Goal: Task Accomplishment & Management: Complete application form

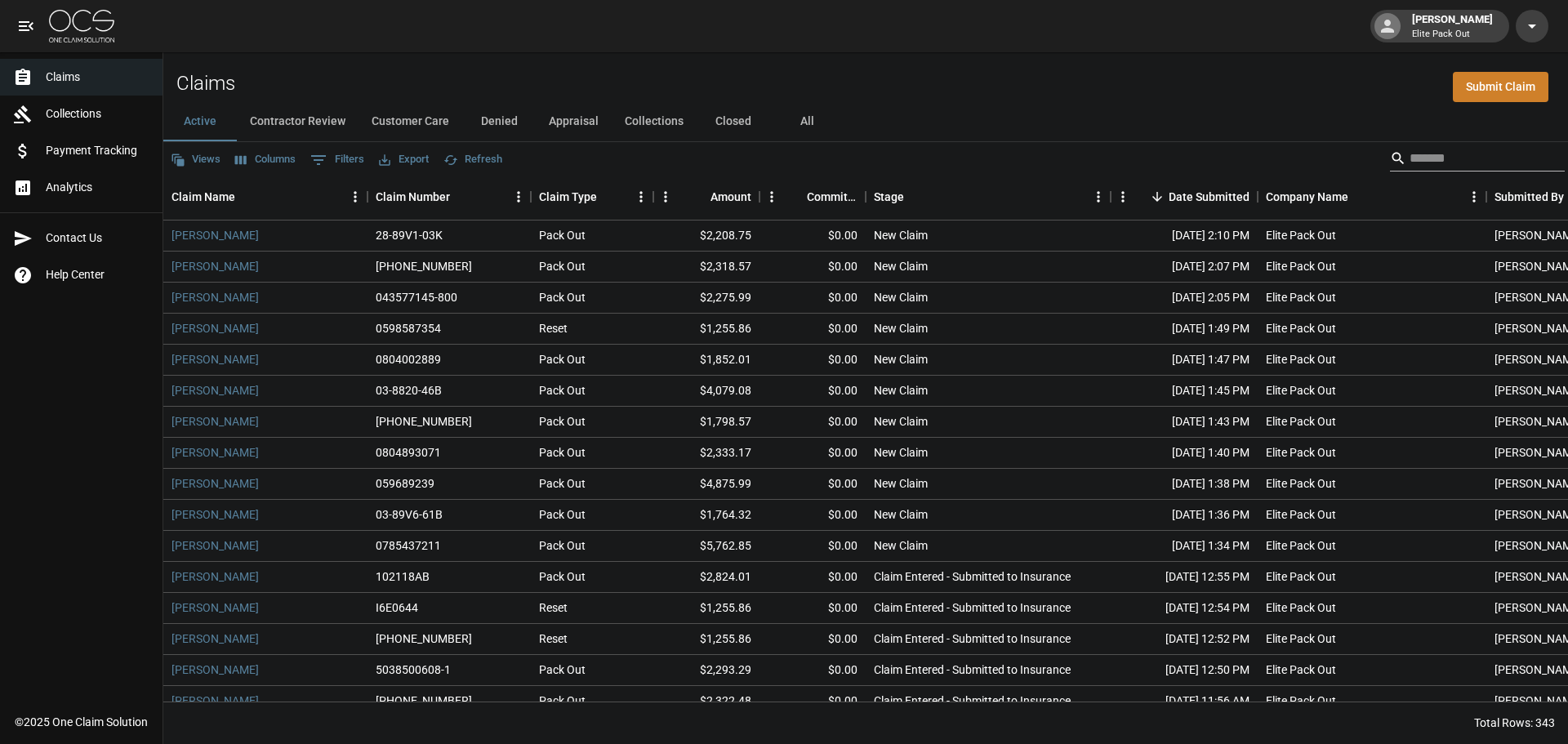
click at [1445, 154] on input "Search" at bounding box center [1475, 159] width 131 height 26
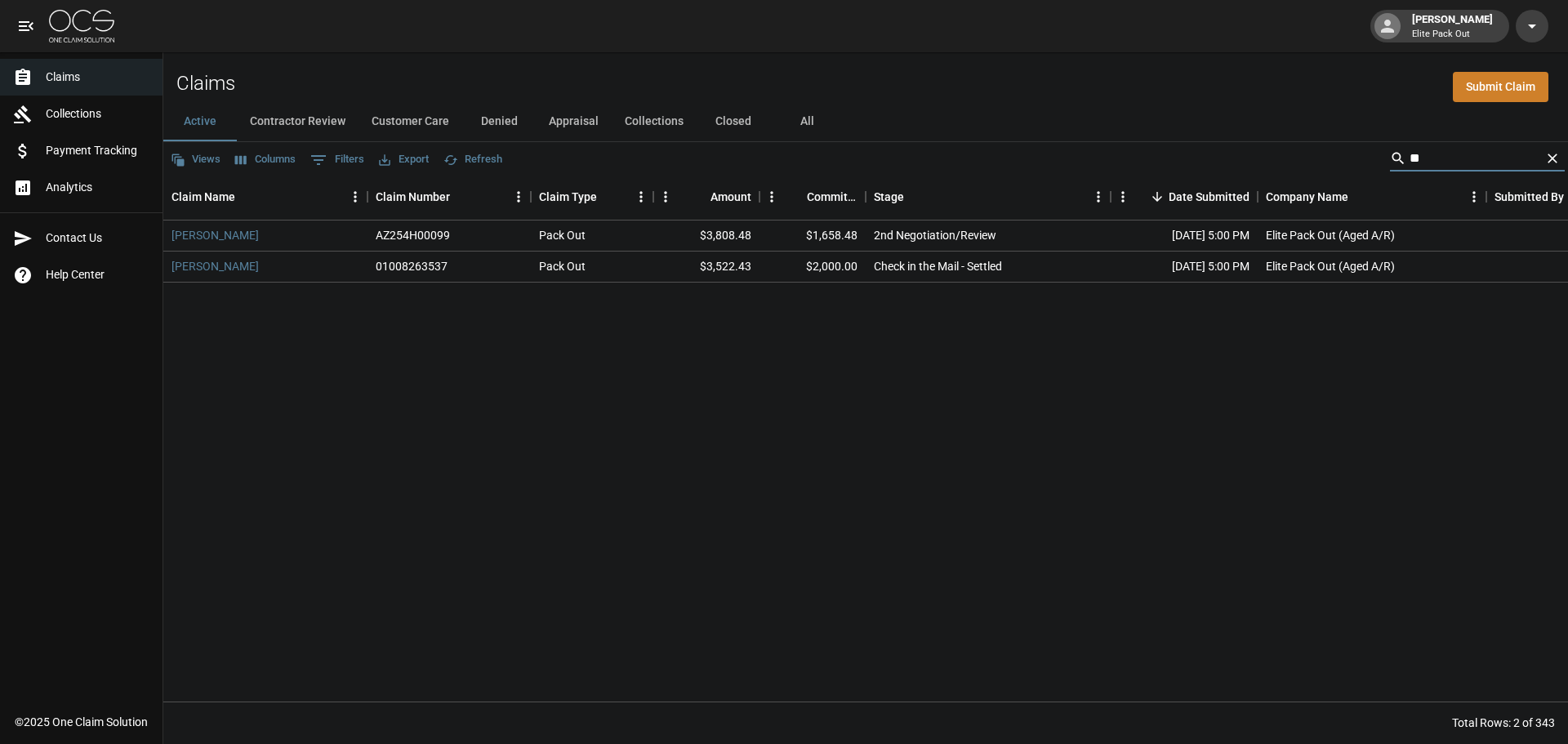
type input "*"
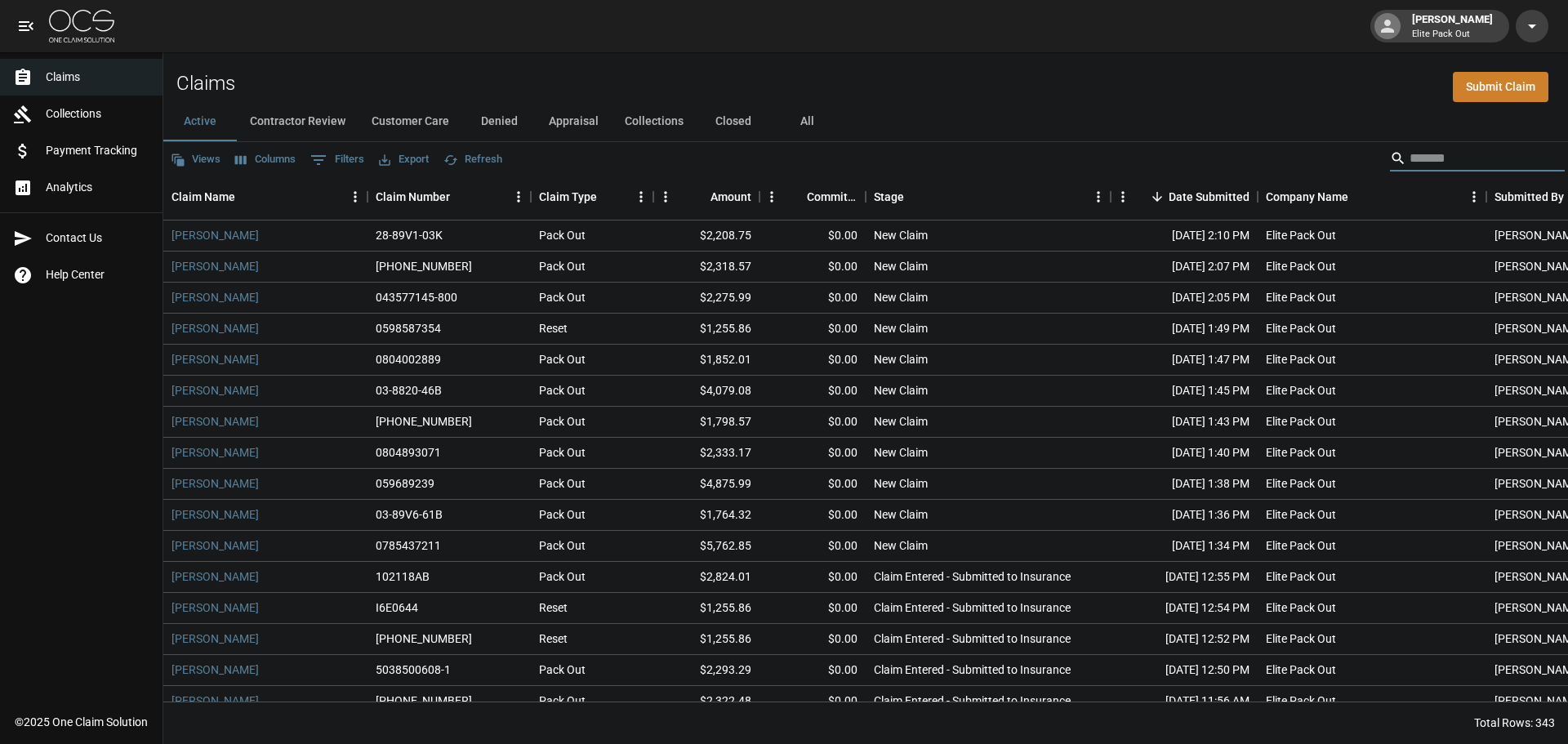
click at [1167, 170] on div "Views Columns 0 Filters Export Refresh" at bounding box center [866, 159] width 1404 height 33
click at [1541, 84] on link "Submit Claim" at bounding box center [1501, 87] width 96 height 31
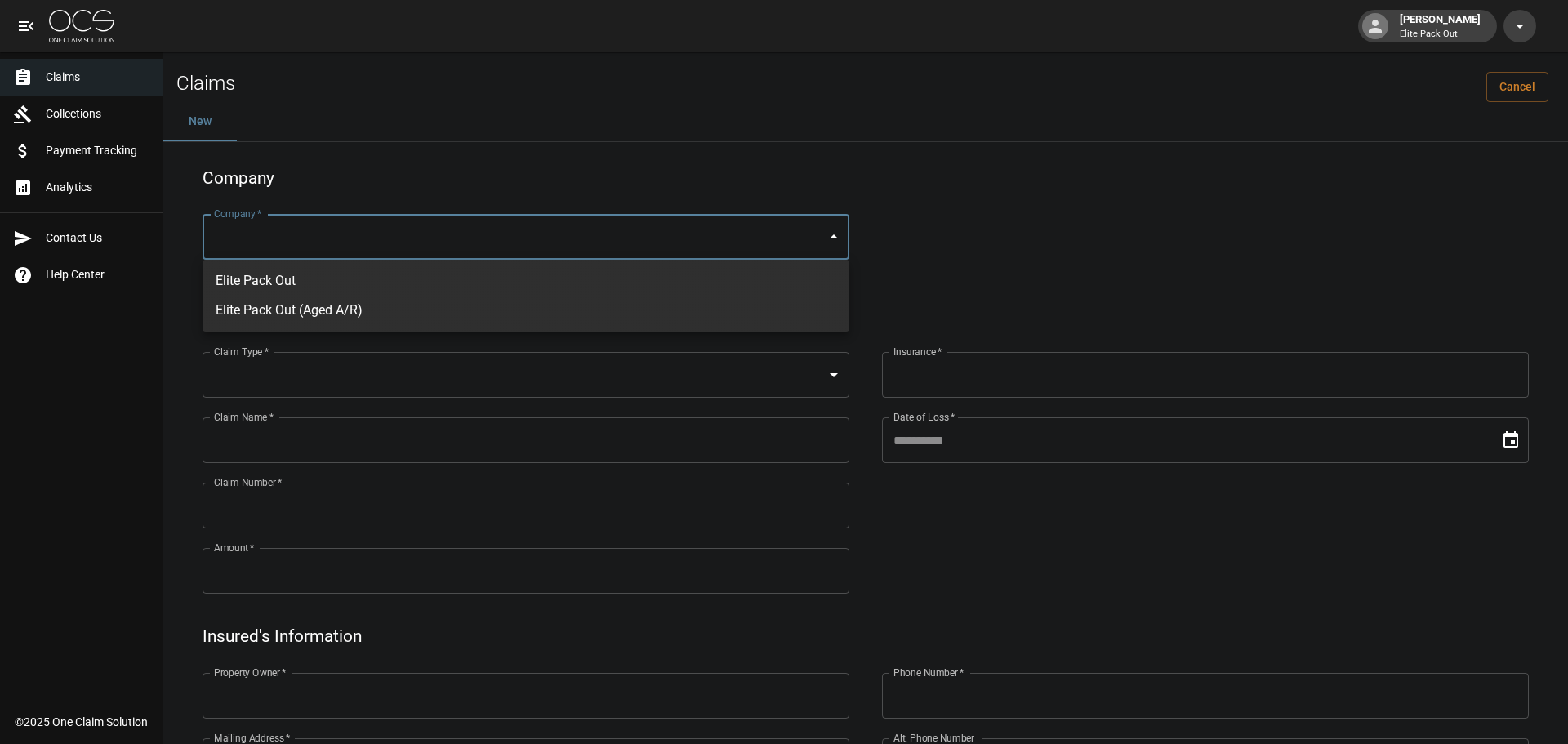
click at [480, 280] on li "Elite Pack Out" at bounding box center [525, 281] width 647 height 30
type input "***"
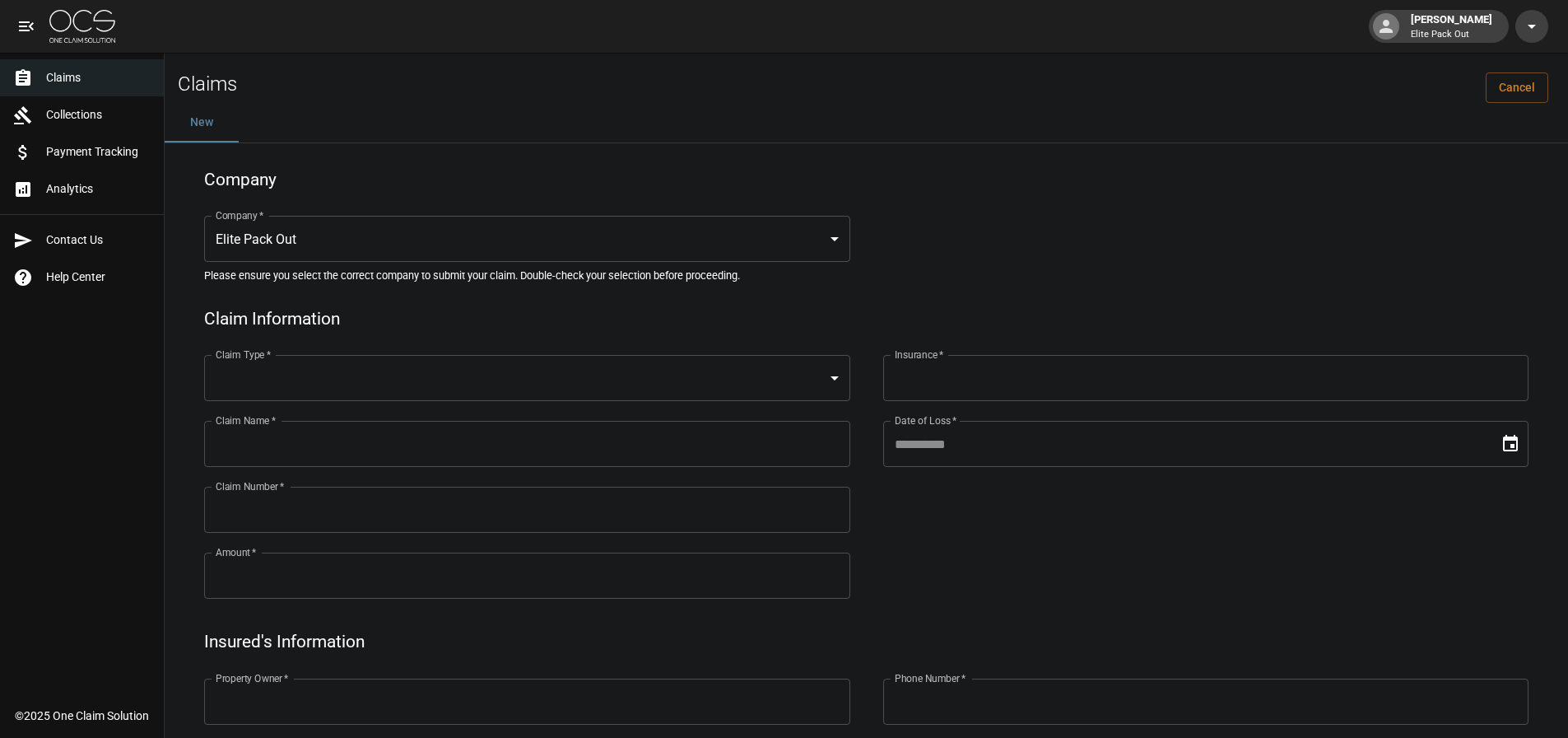
click at [1534, 69] on div "Claims Cancel" at bounding box center [866, 77] width 1403 height 50
click at [1536, 86] on link "Cancel" at bounding box center [1516, 87] width 62 height 31
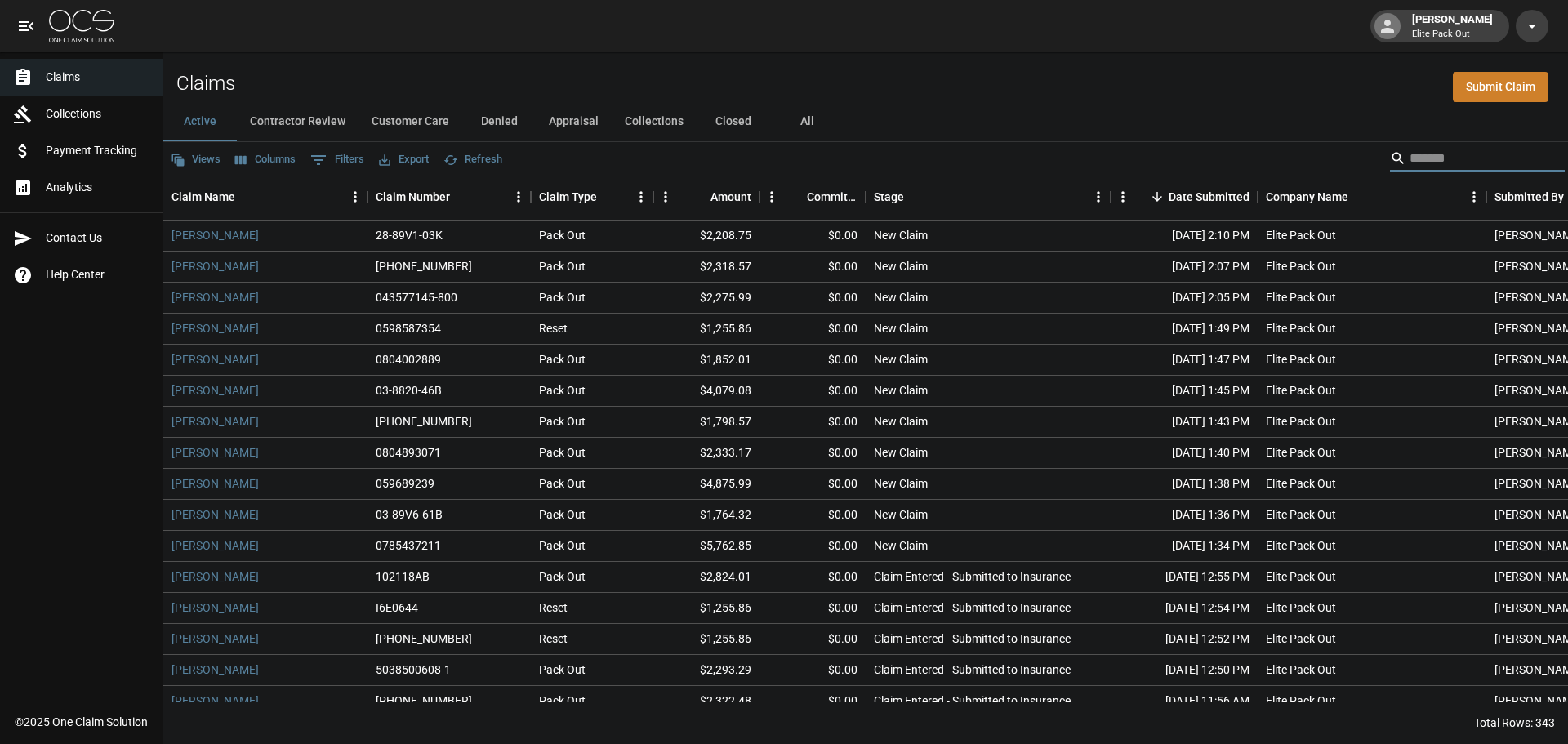
click at [1484, 155] on input "Search" at bounding box center [1475, 159] width 131 height 26
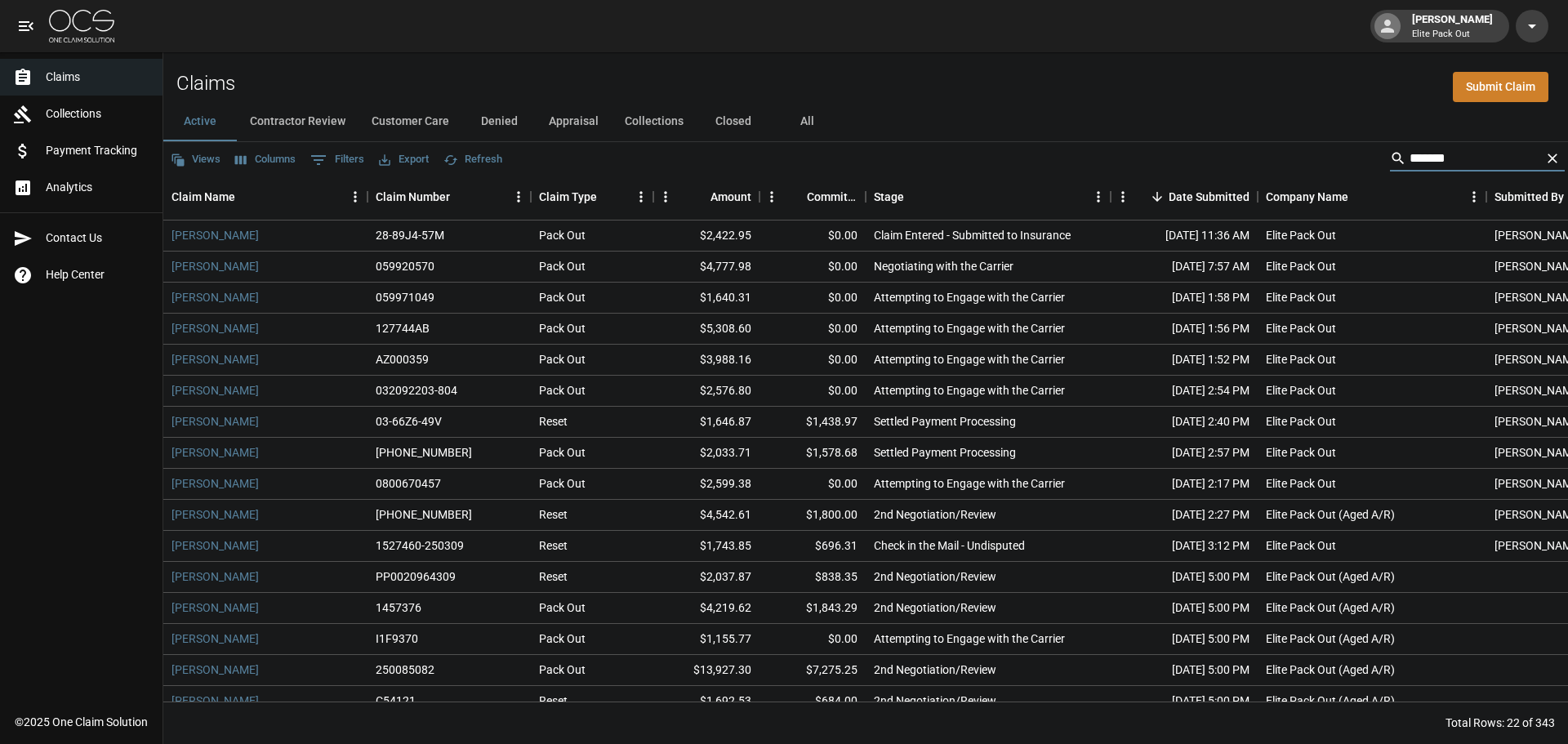
type input "******"
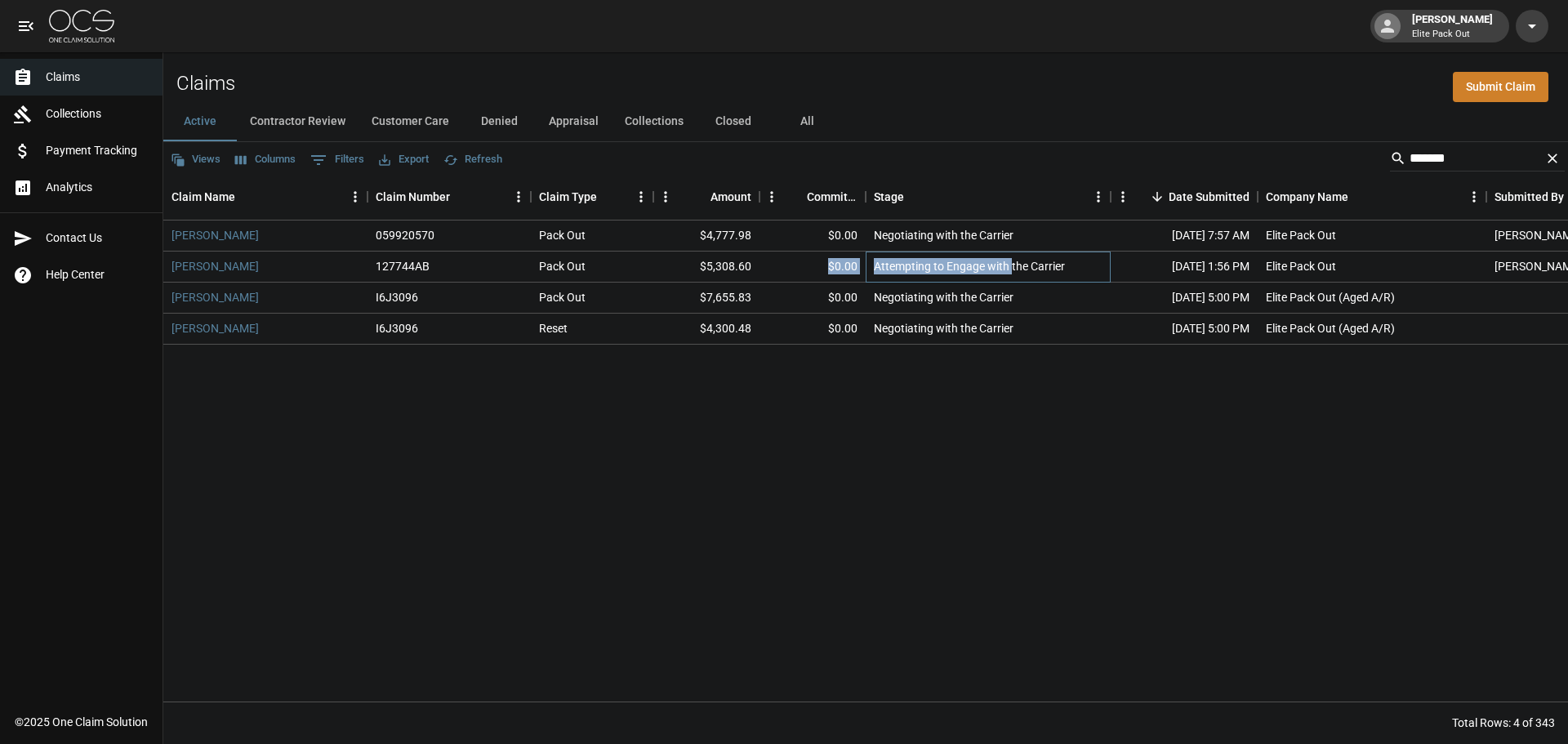
drag, startPoint x: 1012, startPoint y: 268, endPoint x: 820, endPoint y: 277, distance: 192.2
click at [820, 277] on div "[PERSON_NAME] 127744AB Pack Out $5,308.60 $0.00 Attempting to Engage with the C…" at bounding box center [927, 267] width 1528 height 31
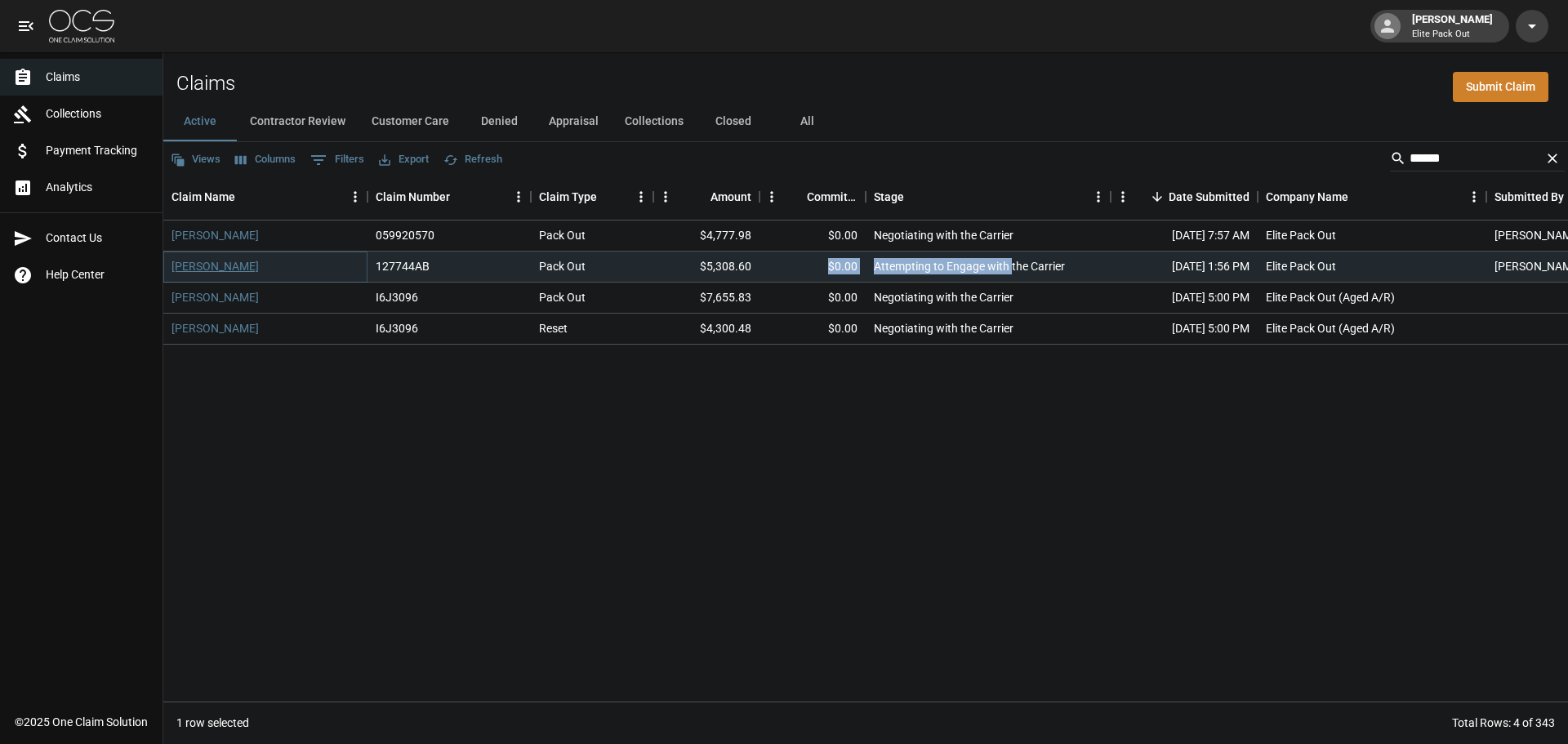
click at [204, 271] on link "[PERSON_NAME]" at bounding box center [216, 266] width 88 height 17
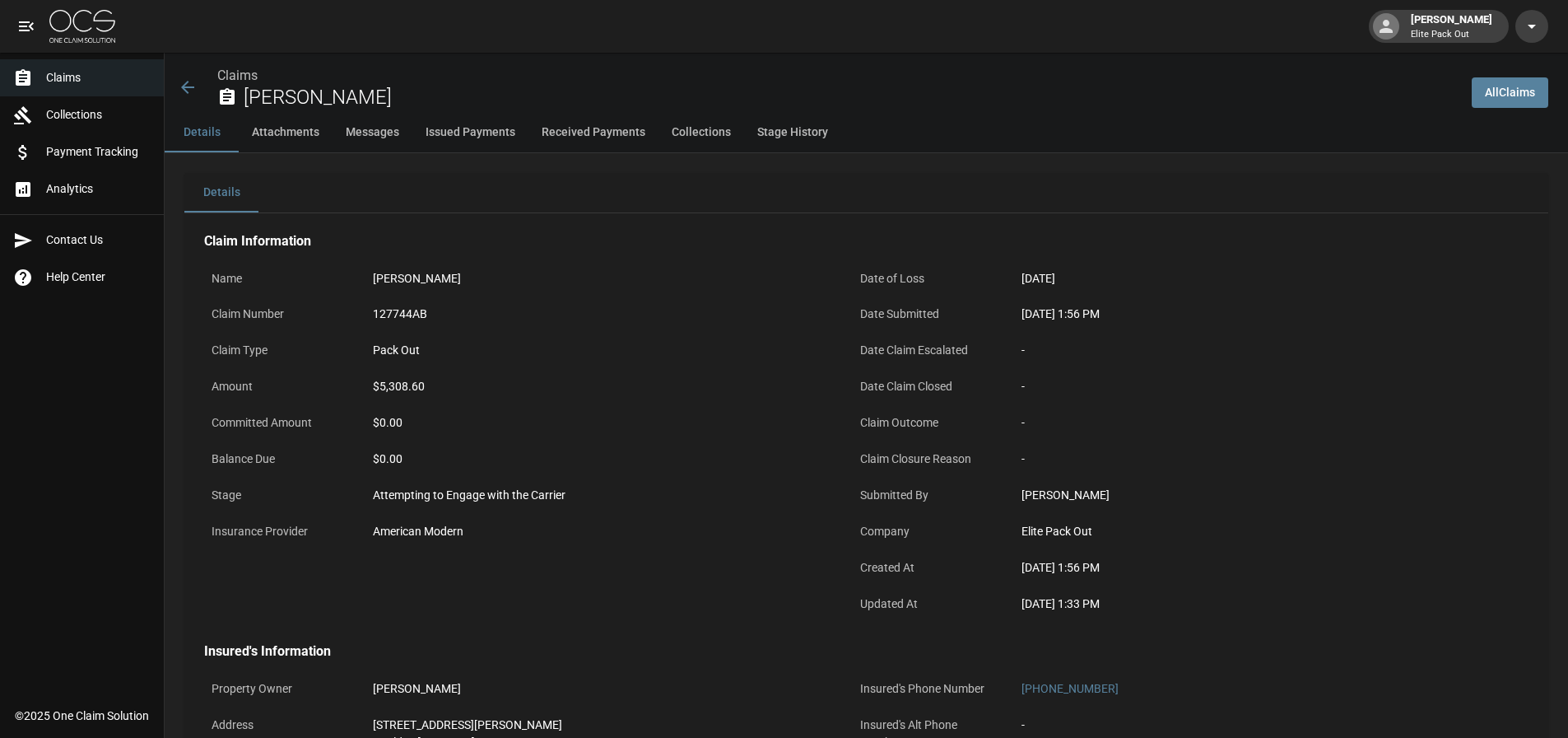
drag, startPoint x: 1020, startPoint y: 317, endPoint x: 1130, endPoint y: 324, distance: 110.2
click at [1130, 324] on div "[DATE] 1:56 PM" at bounding box center [1247, 314] width 467 height 32
click at [1013, 332] on div "Date Submitted [DATE] 1:56 PM" at bounding box center [1167, 316] width 629 height 36
drag, startPoint x: 338, startPoint y: 531, endPoint x: 491, endPoint y: 537, distance: 153.1
click at [491, 537] on div "Insurance Provider American Modern" at bounding box center [518, 533] width 629 height 36
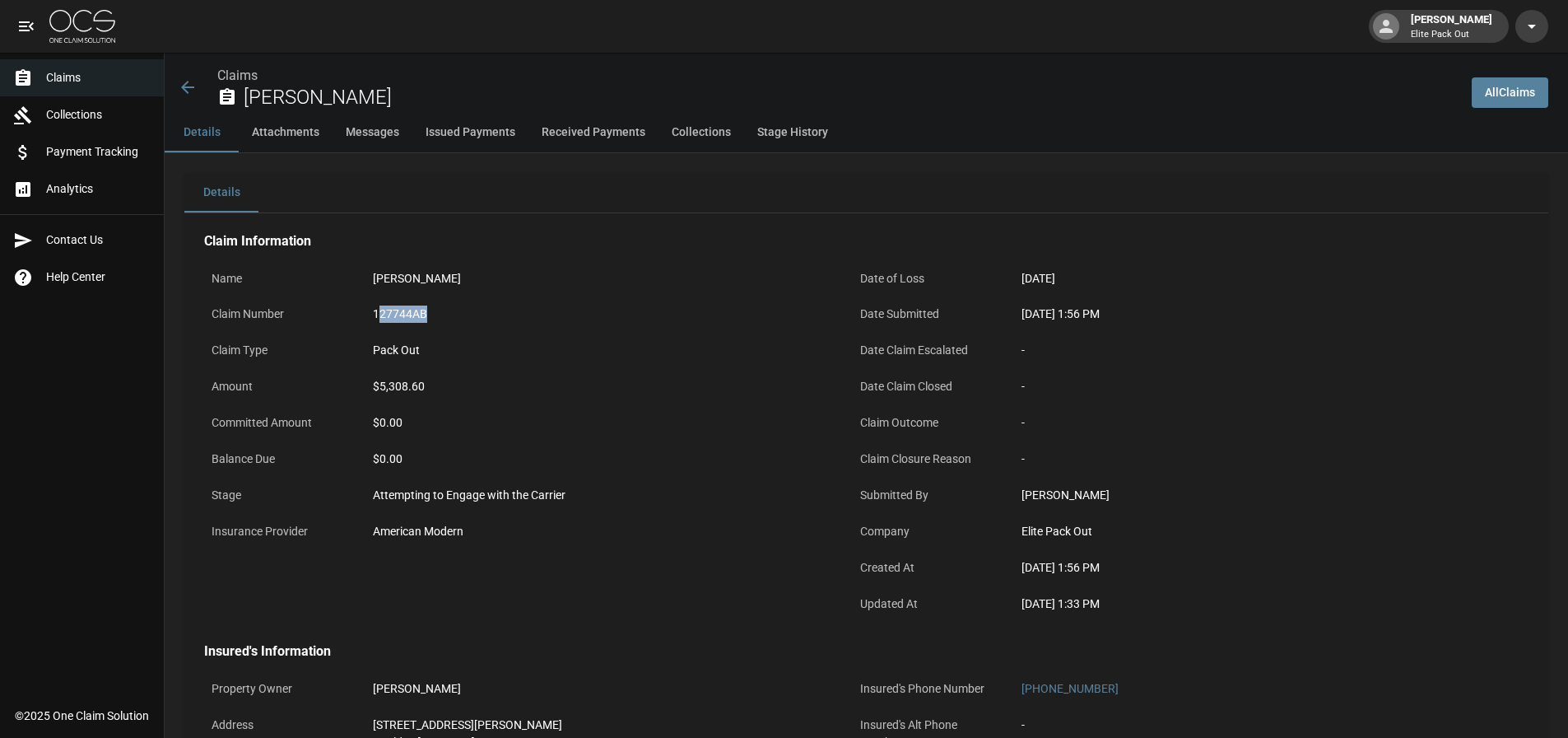
drag, startPoint x: 379, startPoint y: 313, endPoint x: 499, endPoint y: 317, distance: 120.1
click at [499, 317] on div "127744AB" at bounding box center [600, 314] width 453 height 17
click at [476, 318] on div "127744AB" at bounding box center [600, 314] width 453 height 17
drag, startPoint x: 372, startPoint y: 307, endPoint x: 540, endPoint y: 312, distance: 168.1
click at [540, 312] on div "127744AB" at bounding box center [599, 314] width 467 height 32
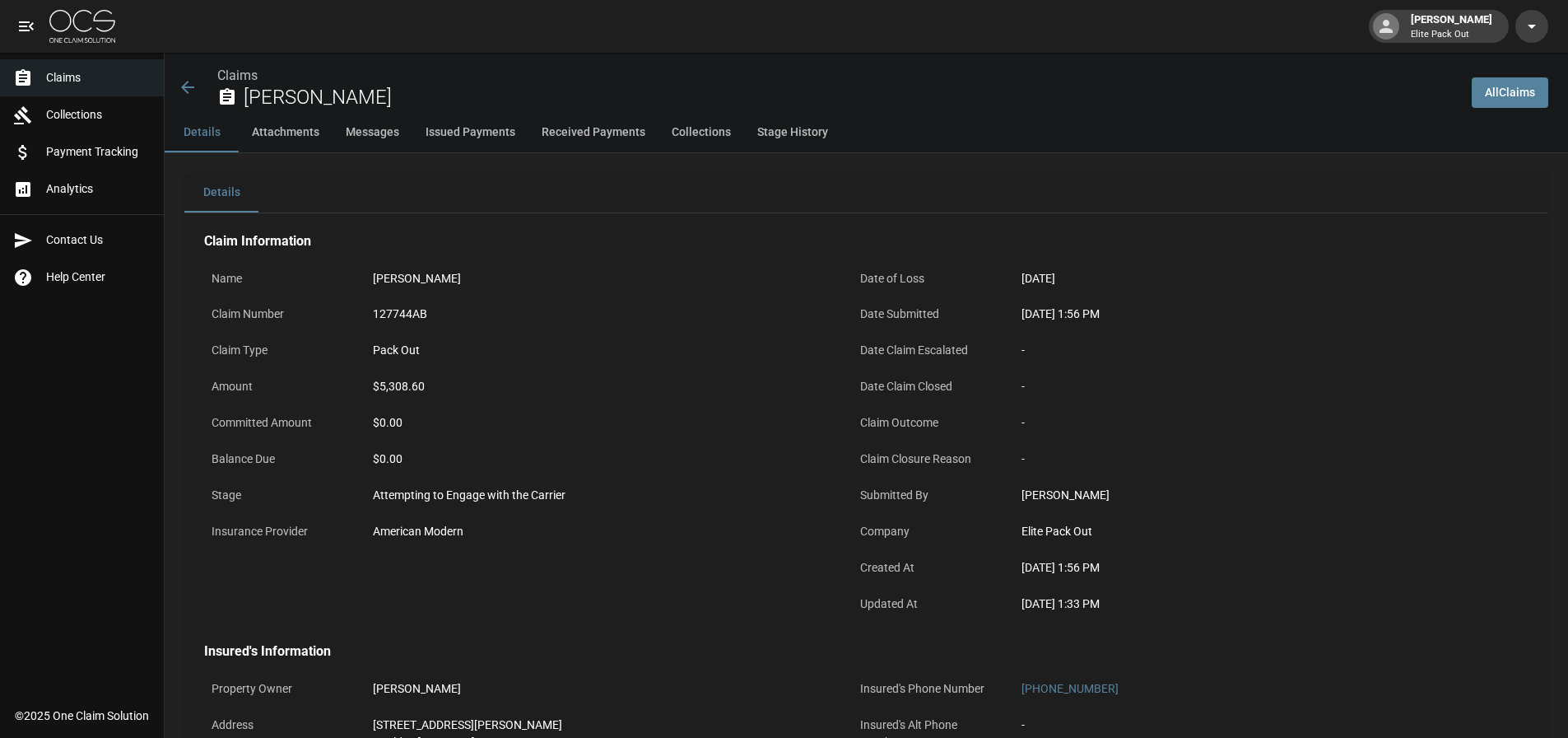
click at [559, 408] on div "$0.00" at bounding box center [599, 422] width 467 height 32
click at [177, 97] on div "Claims [PERSON_NAME]" at bounding box center [812, 82] width 1294 height 60
click at [182, 82] on icon at bounding box center [188, 87] width 20 height 20
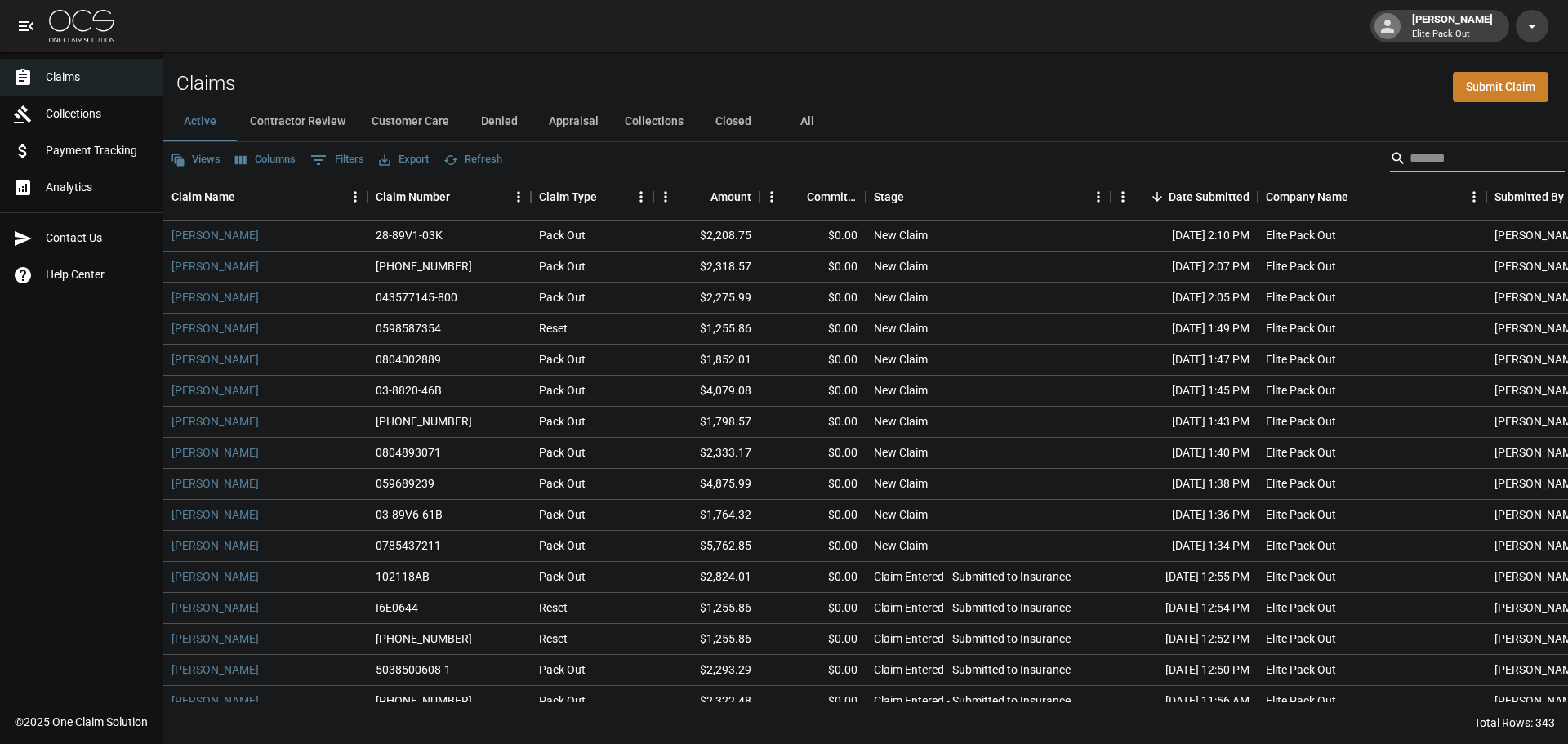
click at [1476, 155] on input "Search" at bounding box center [1475, 159] width 131 height 26
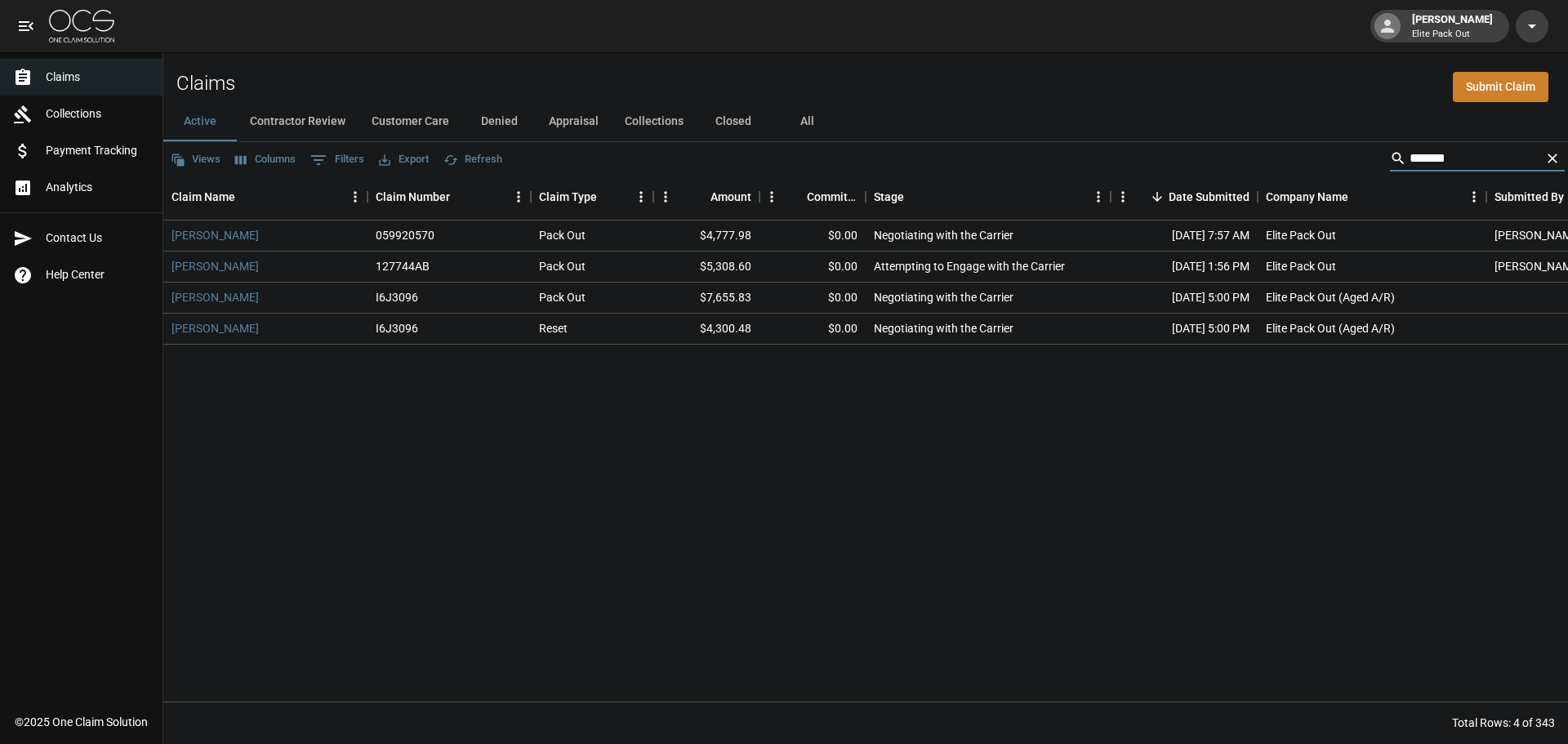
type input "******"
click at [1218, 410] on div "[PERSON_NAME] 059920570 Pack Out $4,777.98 $0.00 Negotiating with the Carrier […" at bounding box center [927, 461] width 1528 height 481
click at [1545, 150] on icon "Clear" at bounding box center [1552, 159] width 17 height 17
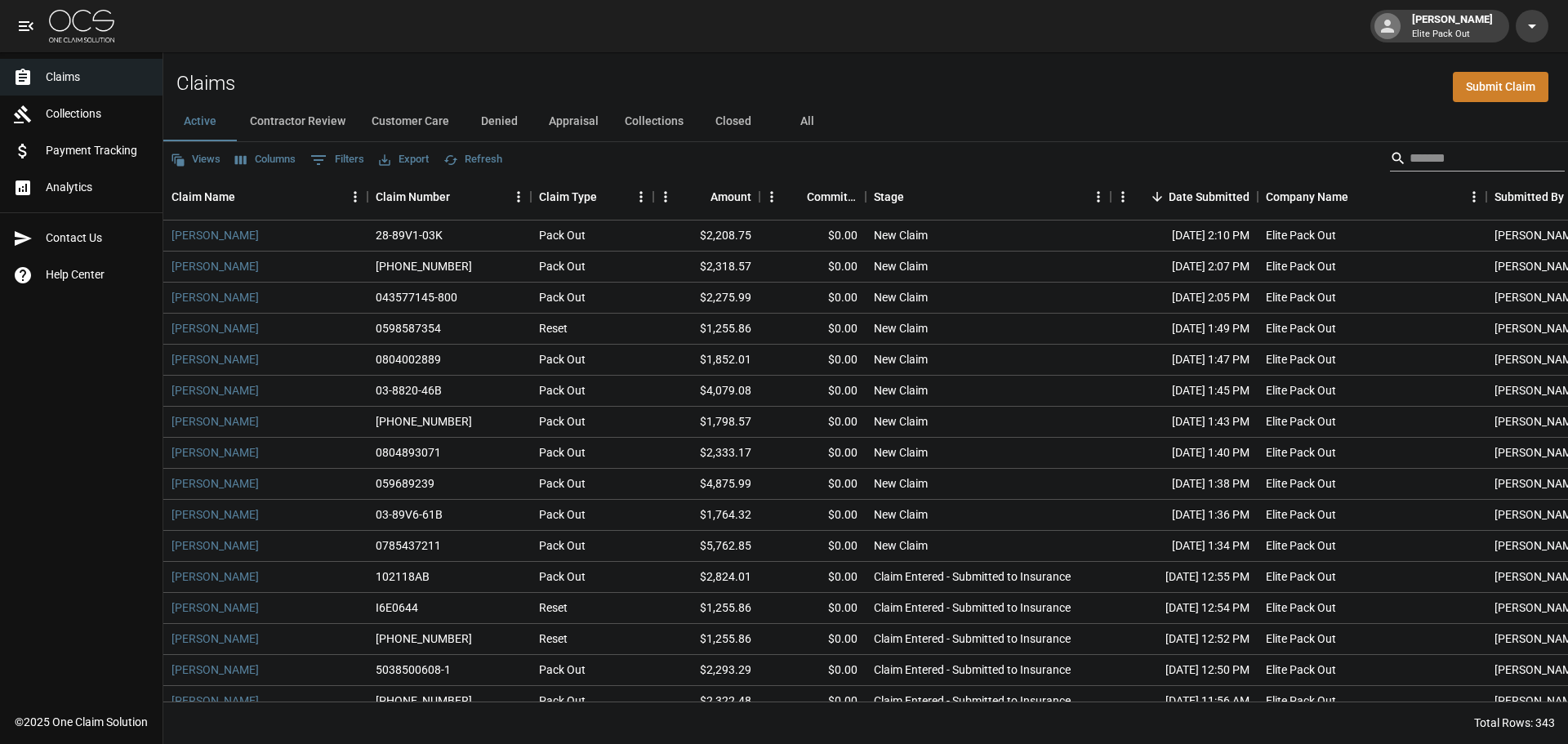
click at [1494, 150] on input "Search" at bounding box center [1475, 159] width 131 height 26
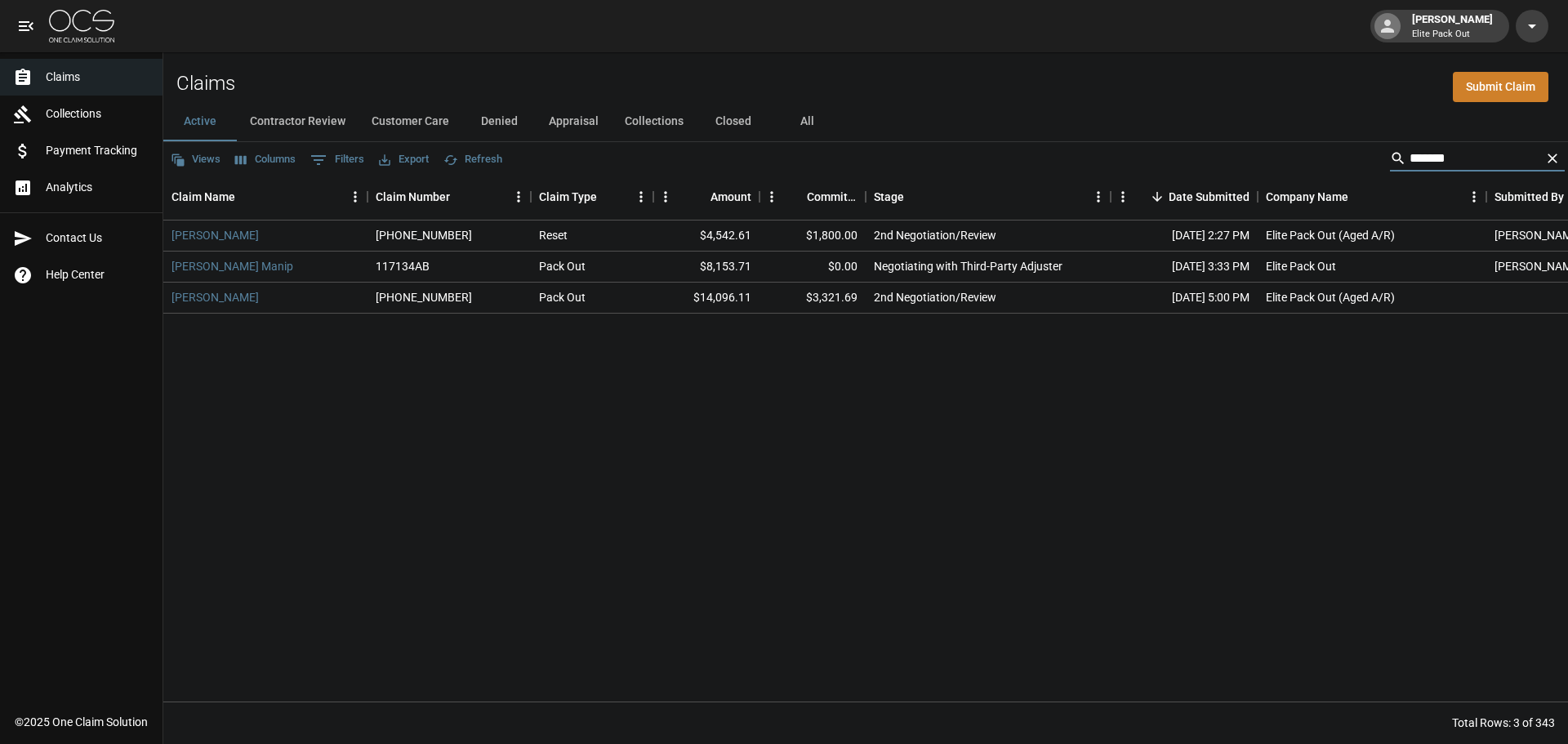
type input "*******"
click at [1542, 168] on div "*******" at bounding box center [1477, 159] width 175 height 26
click at [1561, 163] on button "Clear" at bounding box center [1552, 159] width 25 height 25
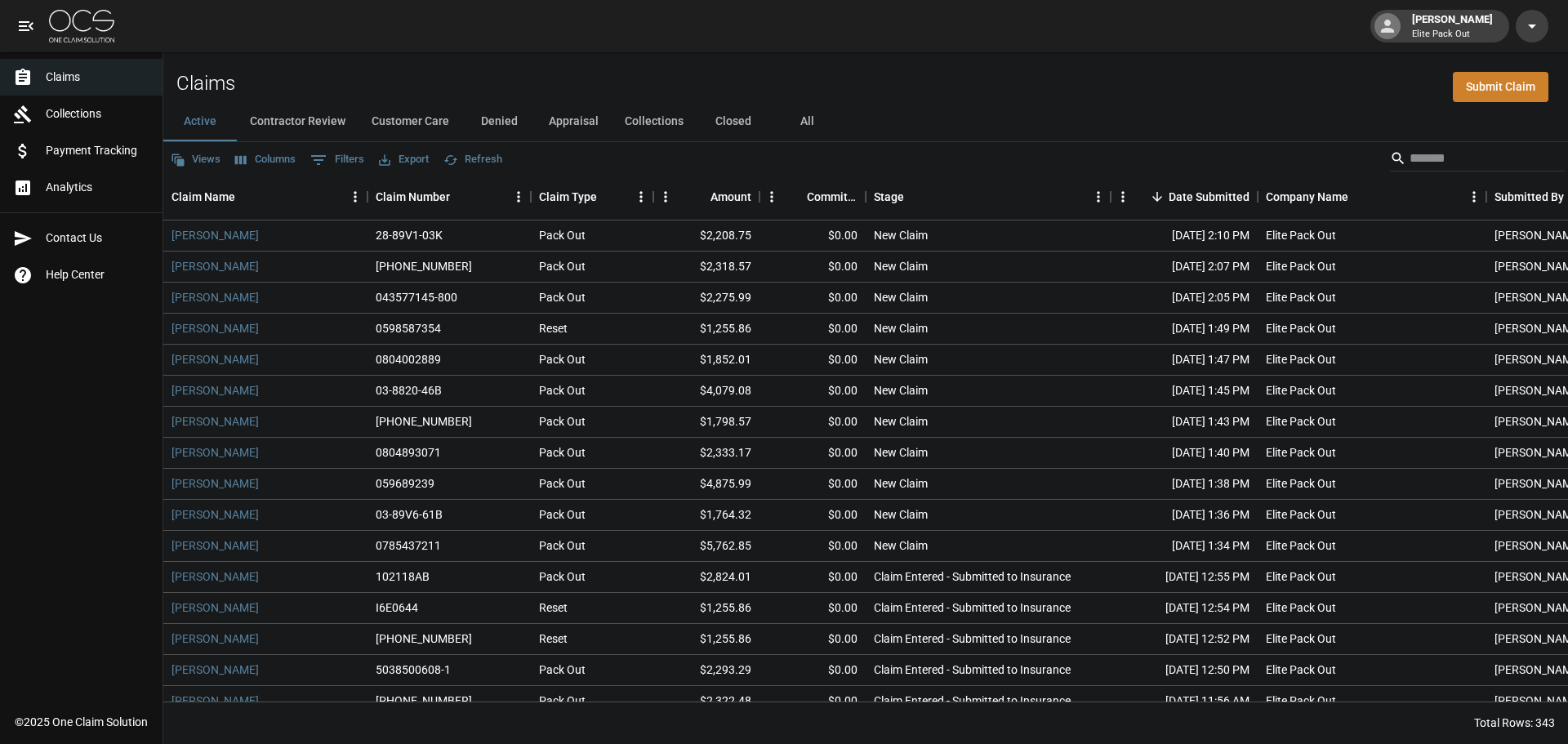
click at [1315, 140] on div "Active Contractor Review Customer Care Denied Appraisal Collections Closed All" at bounding box center [866, 121] width 1404 height 39
click at [50, 75] on span "Claims" at bounding box center [97, 77] width 104 height 17
